Goal: Information Seeking & Learning: Learn about a topic

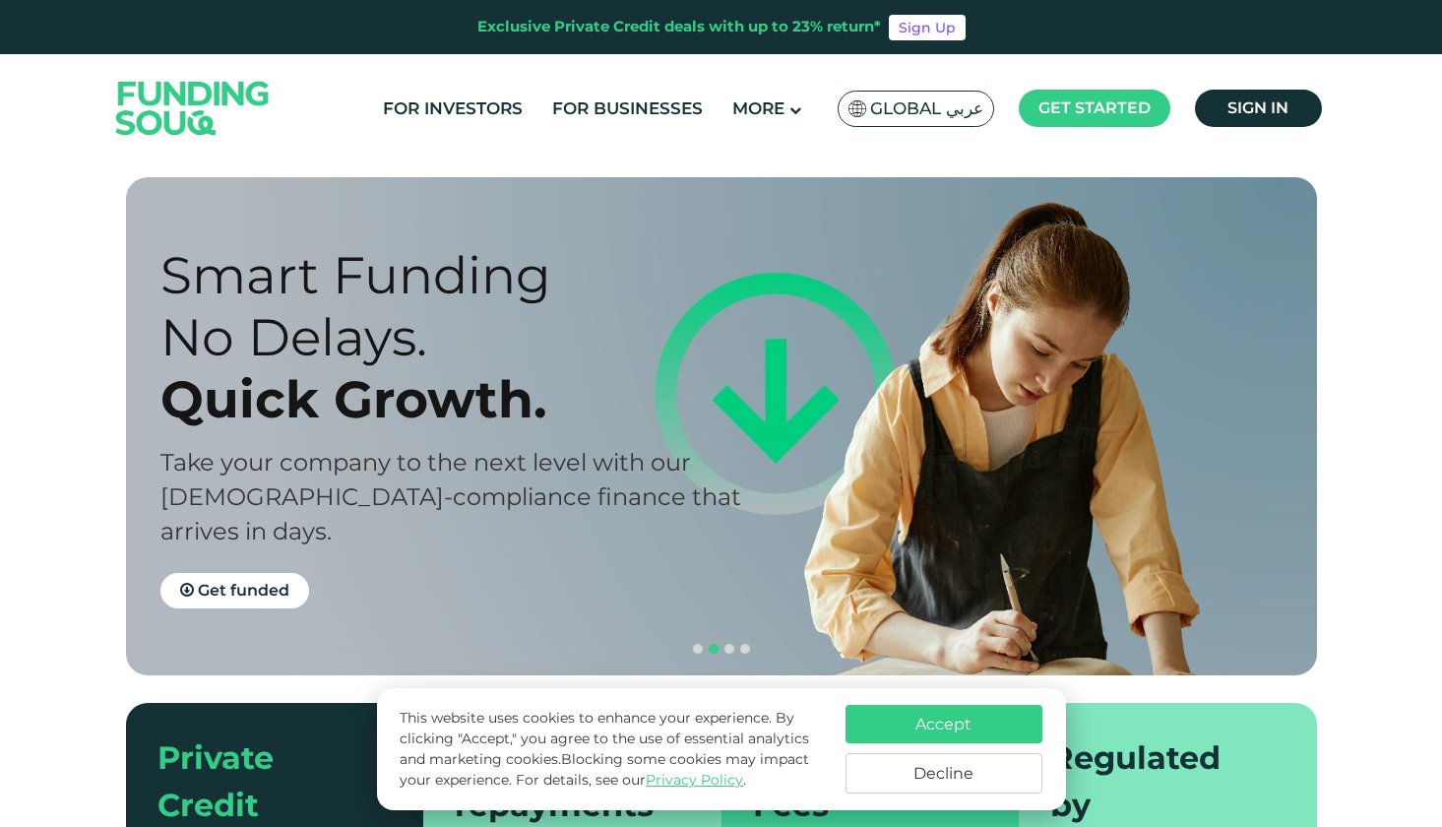
click at [991, 726] on button "Accept" at bounding box center [944, 724] width 197 height 38
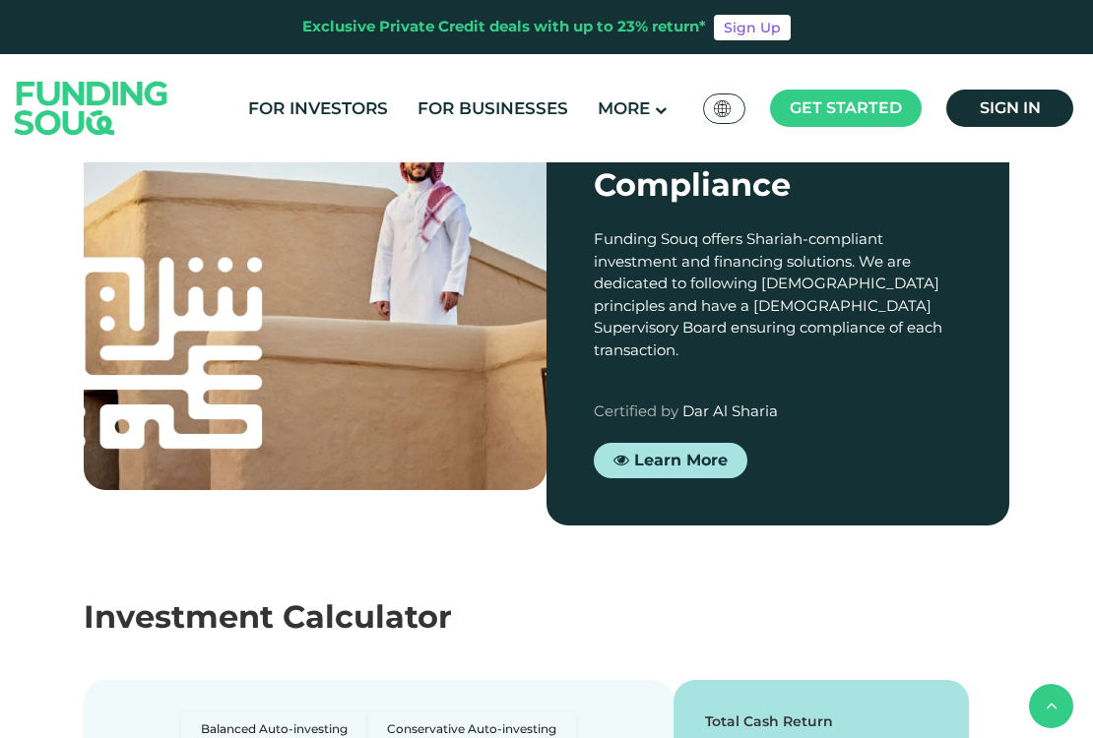
scroll to position [1878, 0]
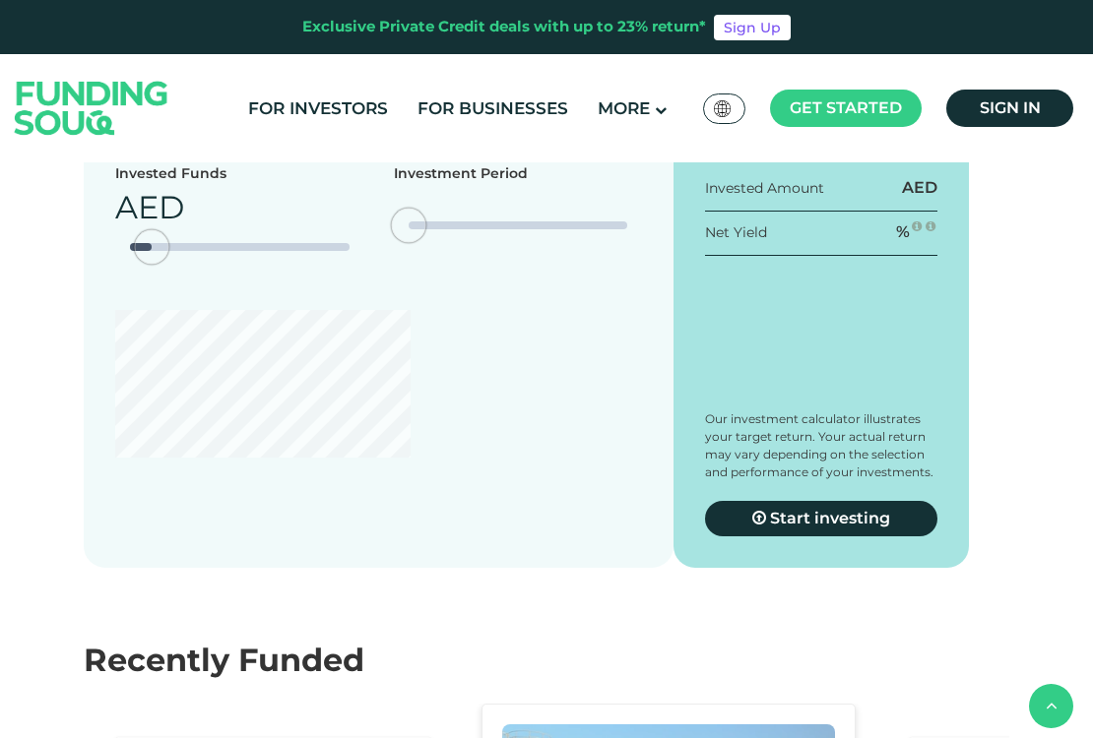
type tc-range-slider "4"
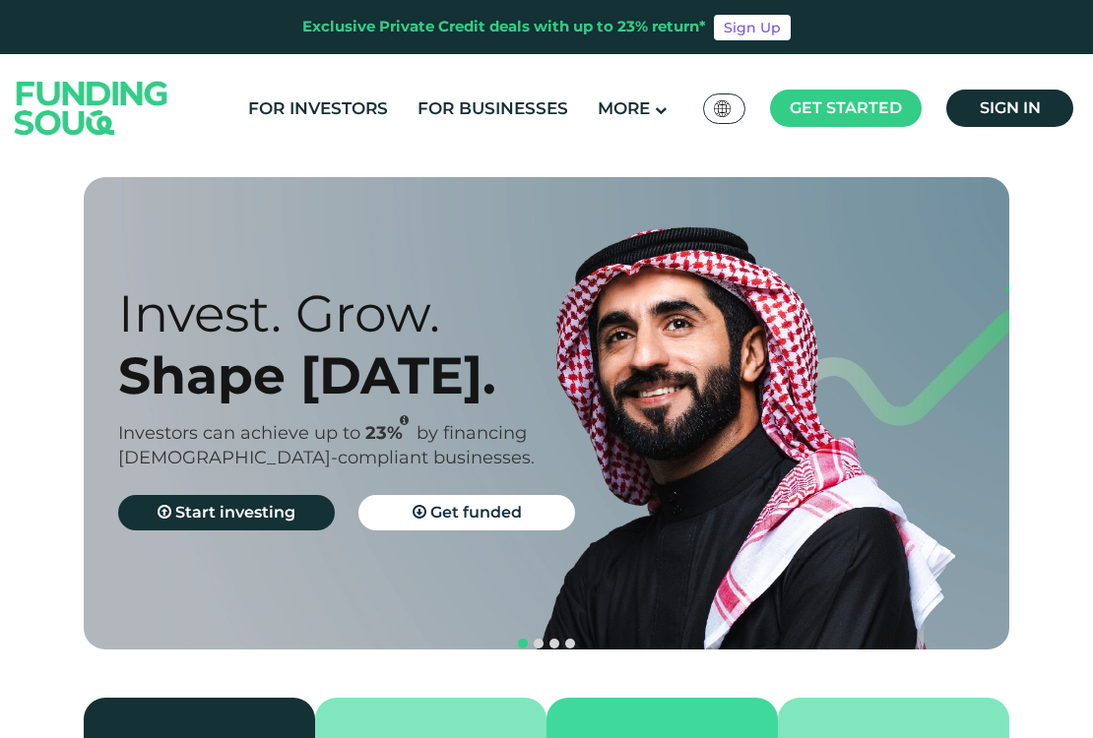
scroll to position [0, 0]
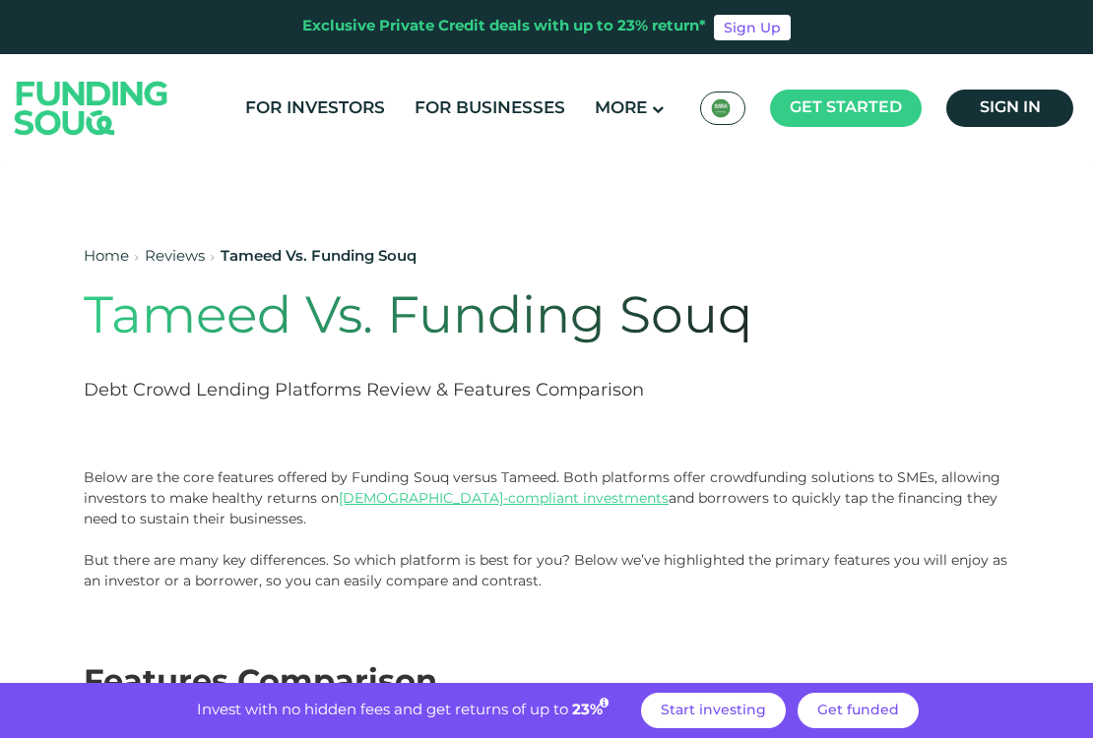
click at [644, 33] on div "Exclusive Private Credit deals with up to 23% return*" at bounding box center [504, 27] width 404 height 23
click at [841, 710] on span "Get funded" at bounding box center [858, 711] width 82 height 14
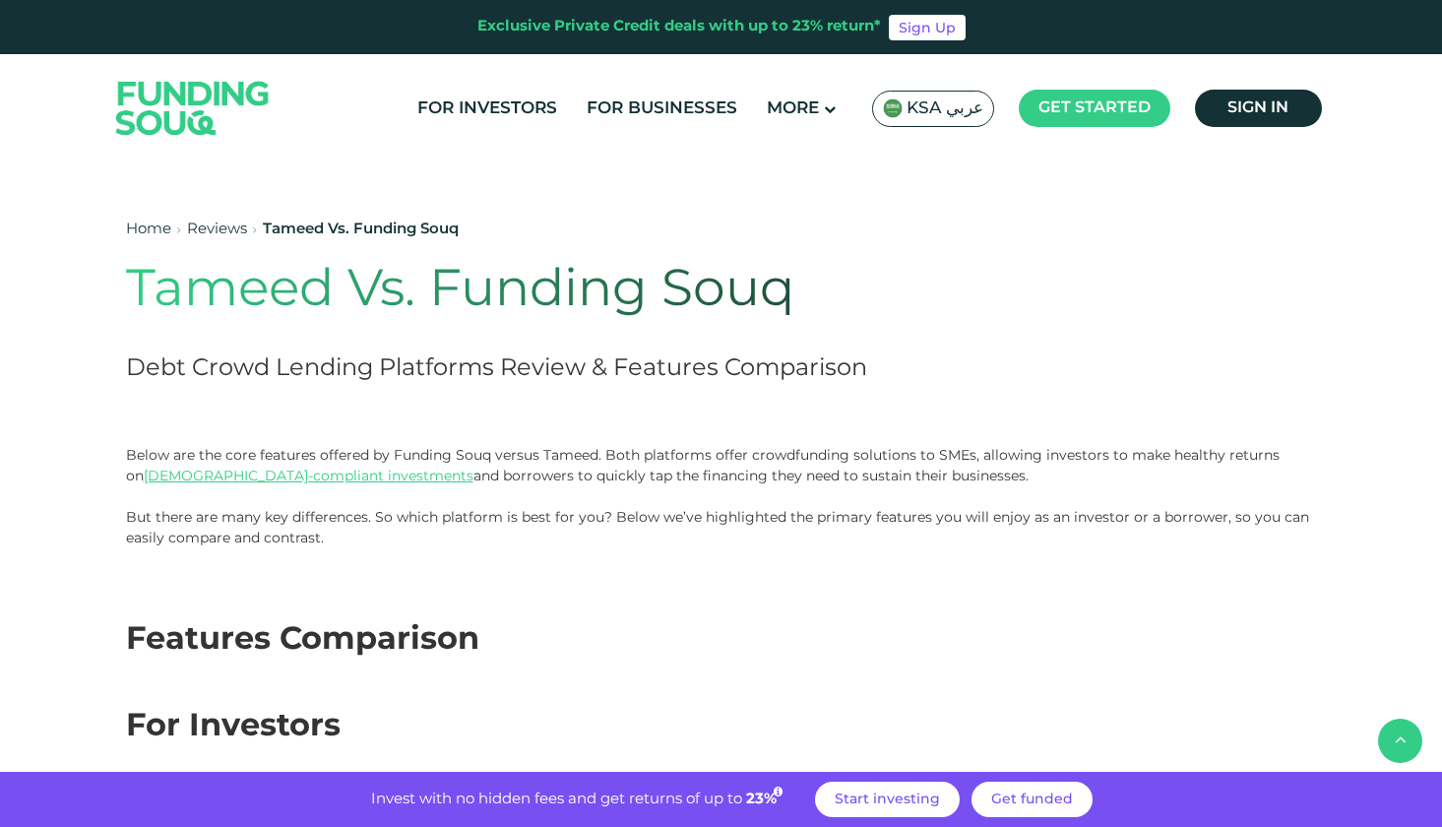
scroll to position [3466, 0]
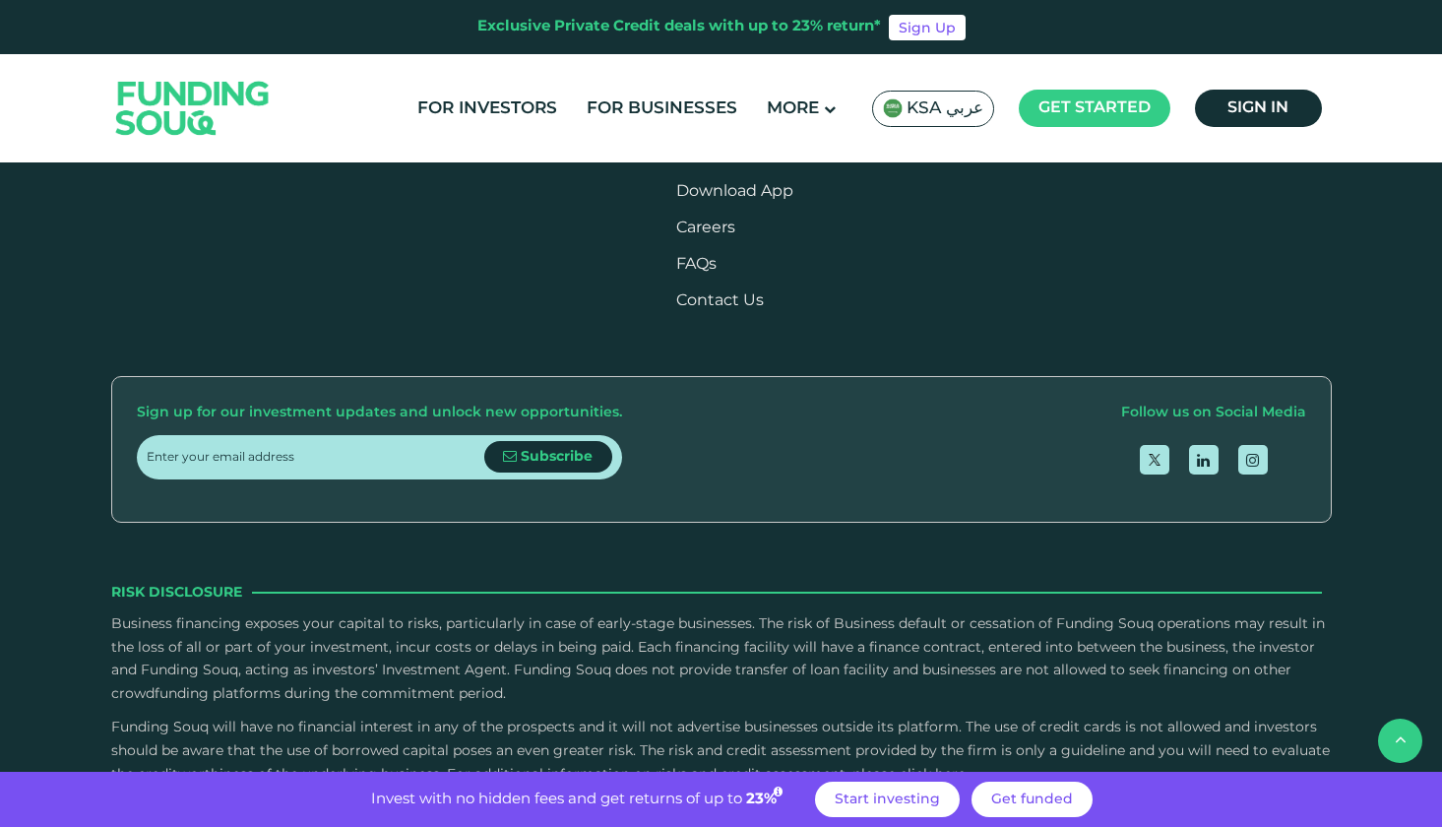
click at [864, 506] on div "About About Us For Investors For Businesses" at bounding box center [721, 409] width 1221 height 1038
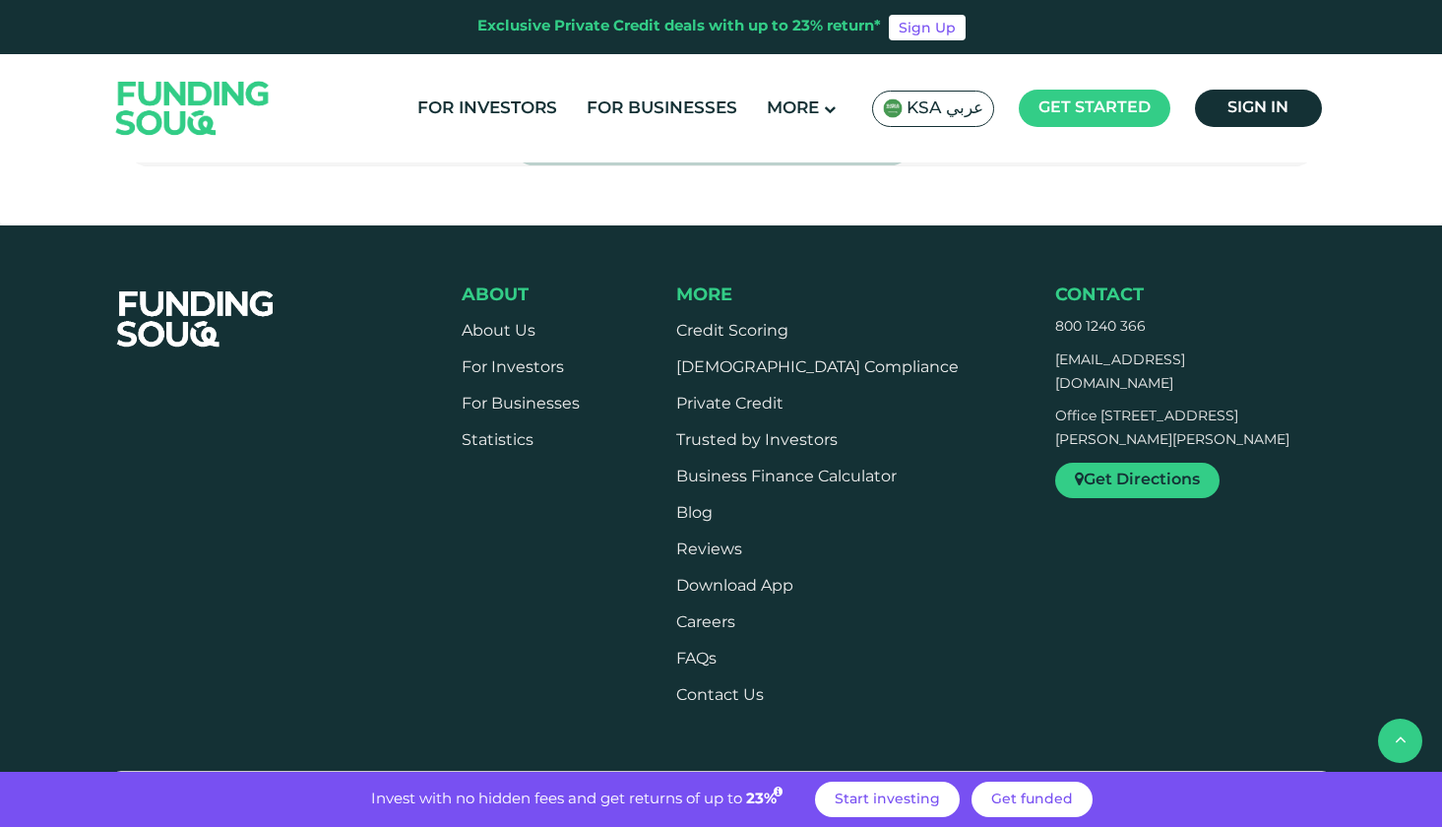
scroll to position [3075, 0]
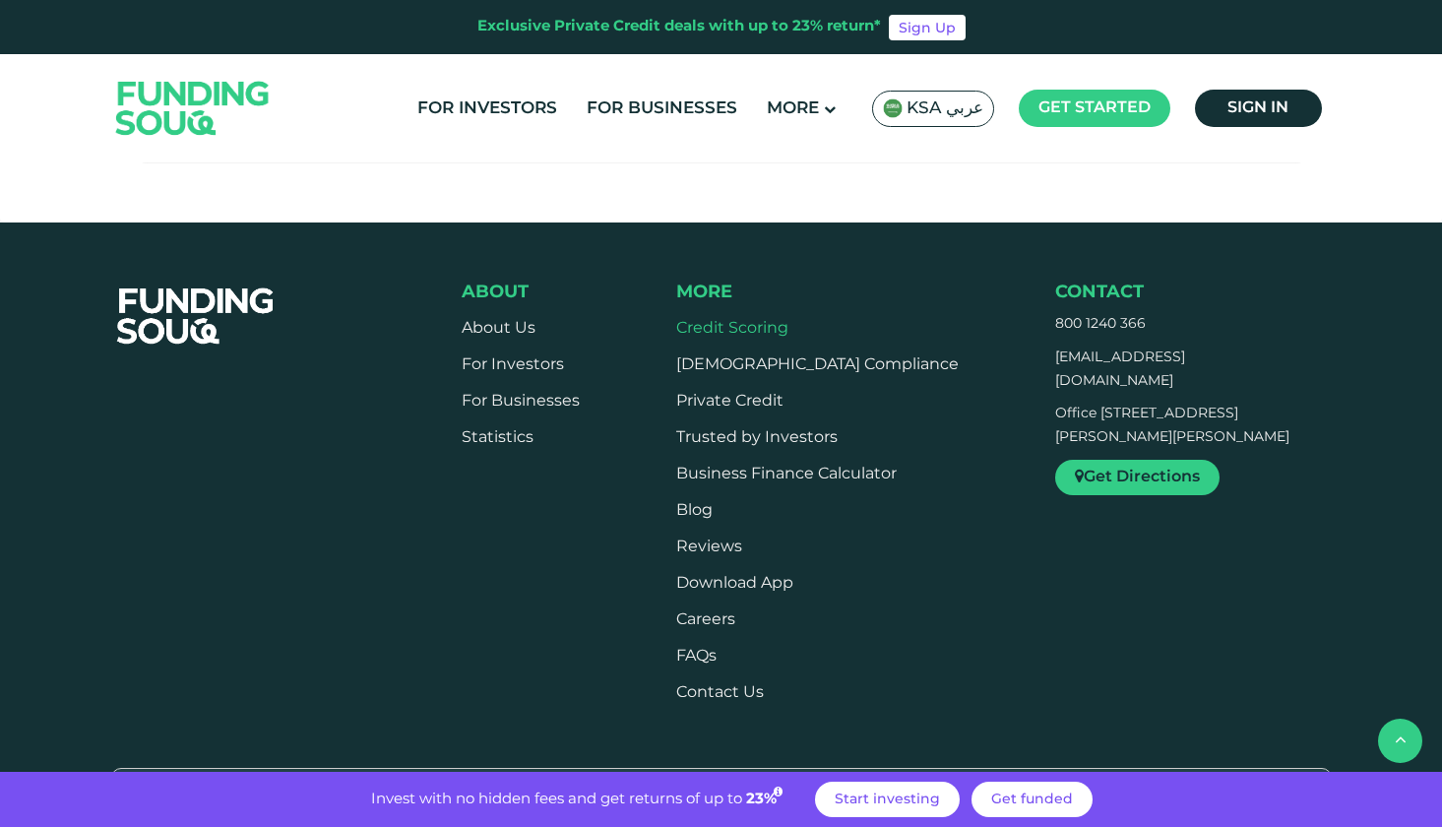
click at [789, 321] on link "Credit Scoring" at bounding box center [732, 328] width 112 height 15
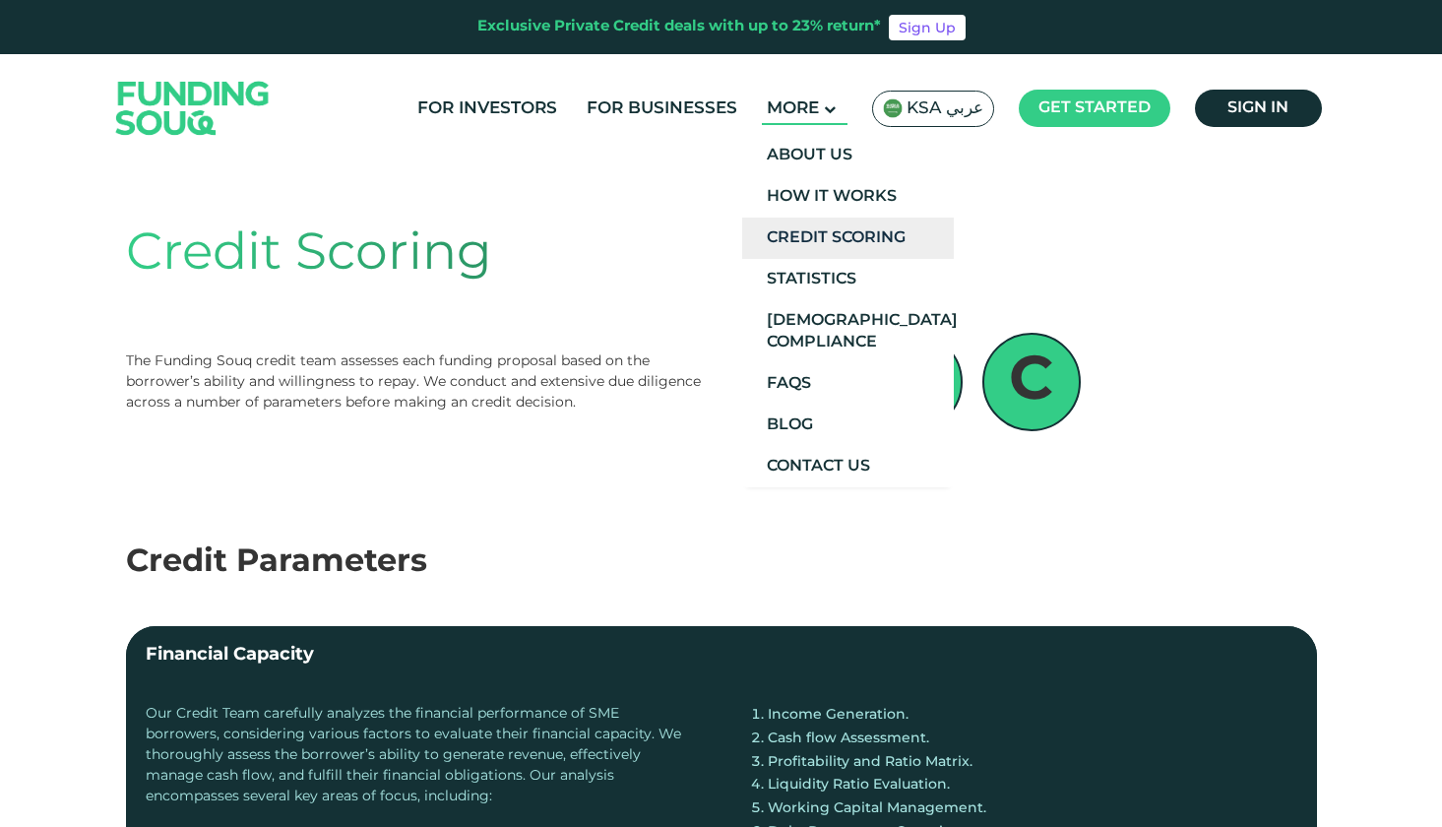
click at [867, 239] on link "Credit Scoring" at bounding box center [848, 238] width 212 height 41
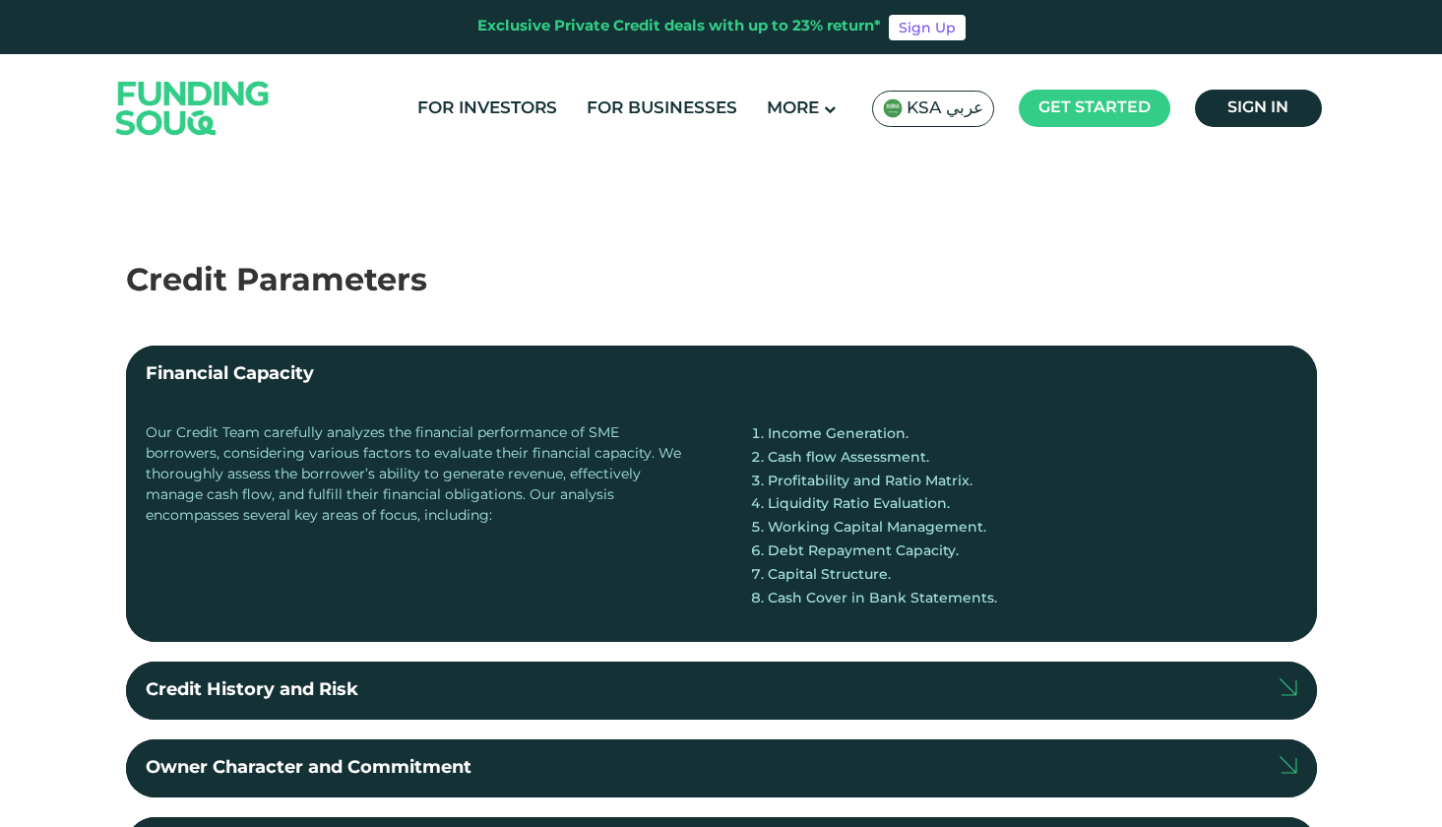
scroll to position [290, 0]
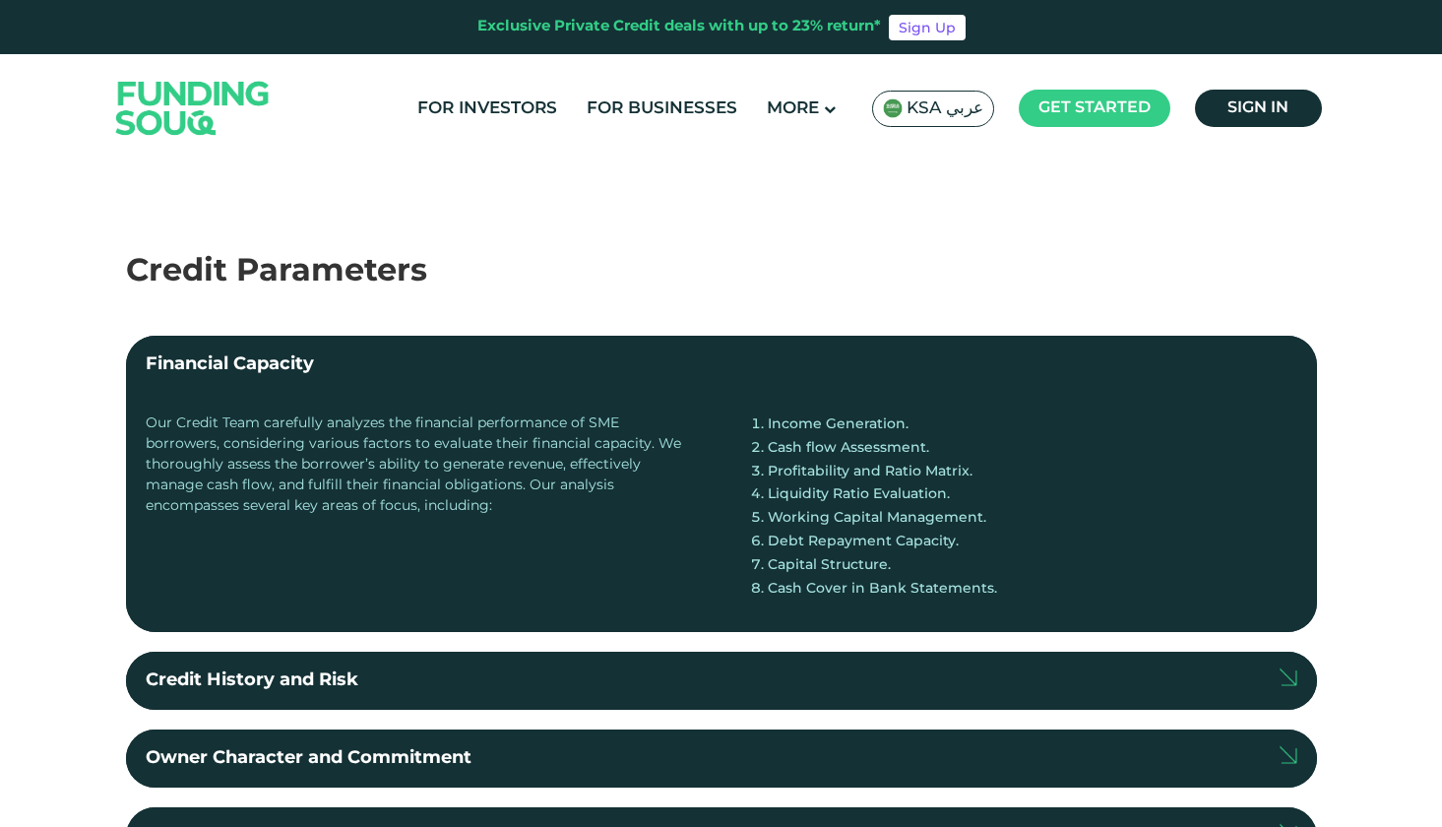
click at [863, 448] on li "Cash flow Assessment." at bounding box center [1024, 449] width 546 height 24
